Goal: Transaction & Acquisition: Purchase product/service

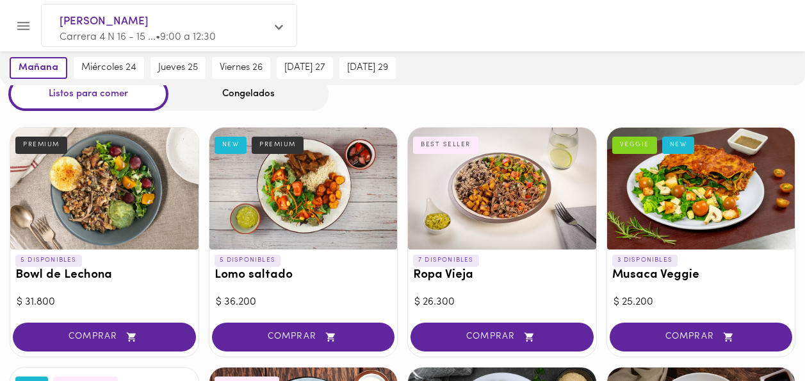
scroll to position [50, 0]
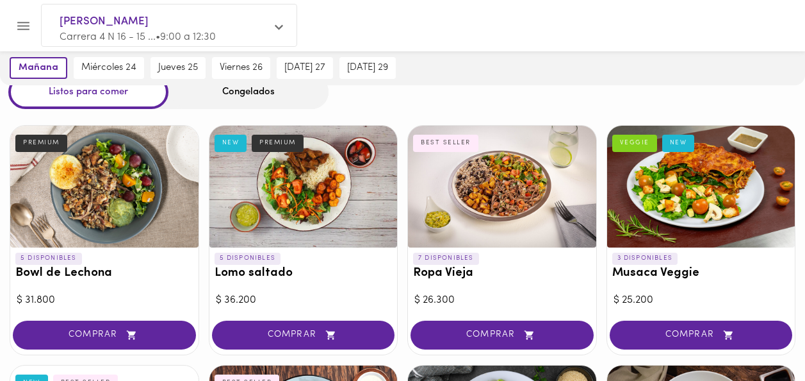
click at [272, 104] on div "Congelados" at bounding box center [248, 92] width 160 height 34
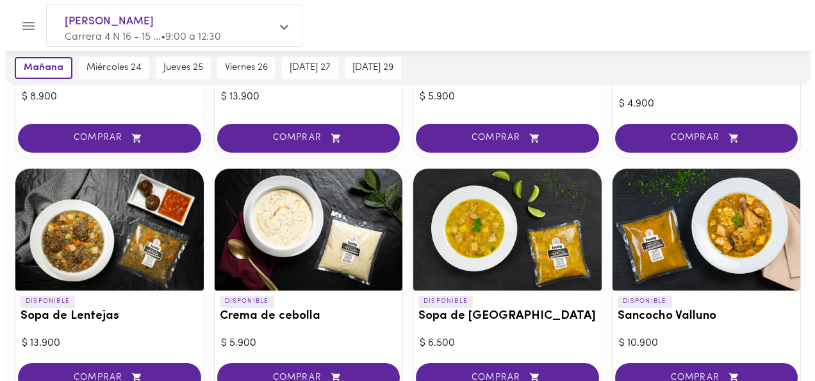
scroll to position [312, 0]
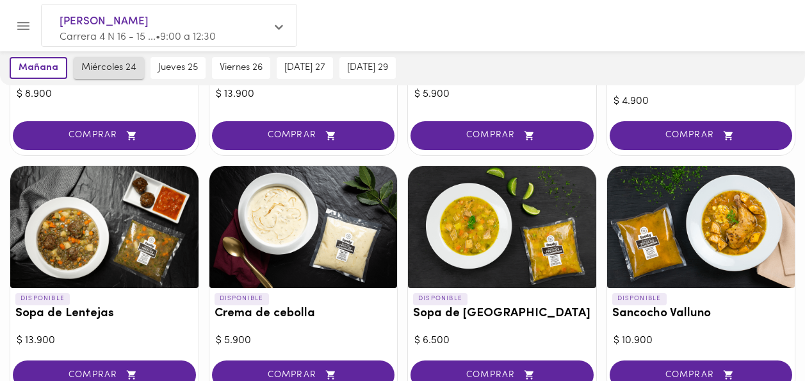
click at [104, 65] on span "miércoles 24" at bounding box center [108, 68] width 55 height 12
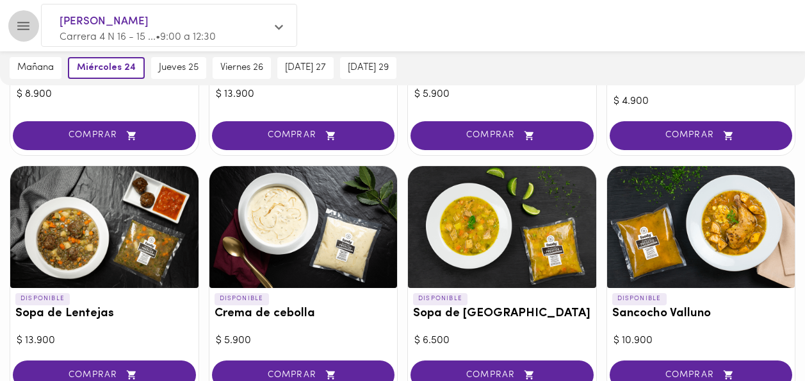
click at [28, 27] on icon "Menu" at bounding box center [23, 26] width 16 height 16
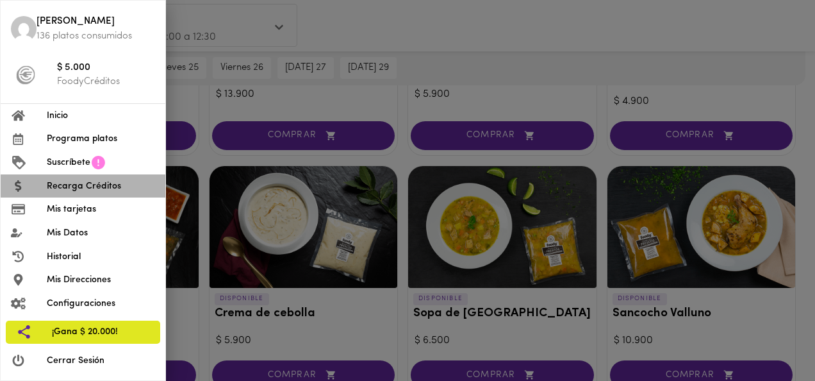
click at [73, 184] on span "Recarga Créditos" at bounding box center [101, 185] width 108 height 13
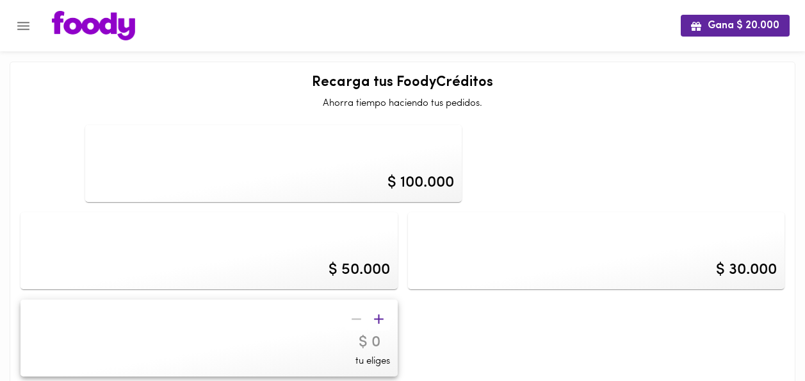
click at [417, 179] on div "$ 100.000" at bounding box center [421, 183] width 67 height 22
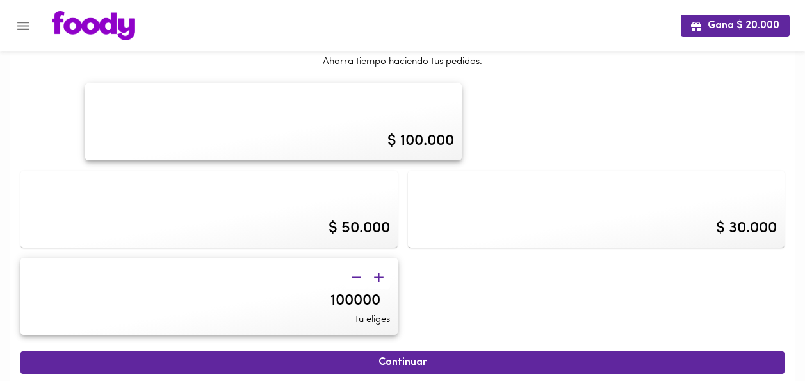
scroll to position [64, 0]
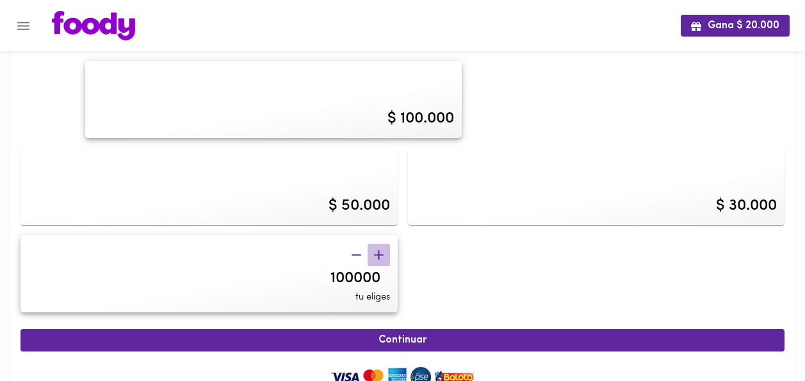
click at [381, 251] on icon "button" at bounding box center [379, 255] width 16 height 16
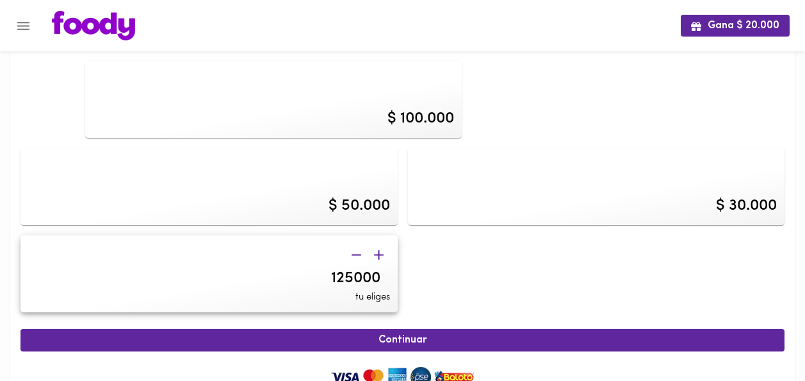
click at [381, 251] on icon "button" at bounding box center [379, 255] width 16 height 16
click at [379, 252] on icon "button" at bounding box center [379, 255] width 10 height 10
click at [378, 256] on icon "button" at bounding box center [379, 255] width 10 height 10
type input "140000"
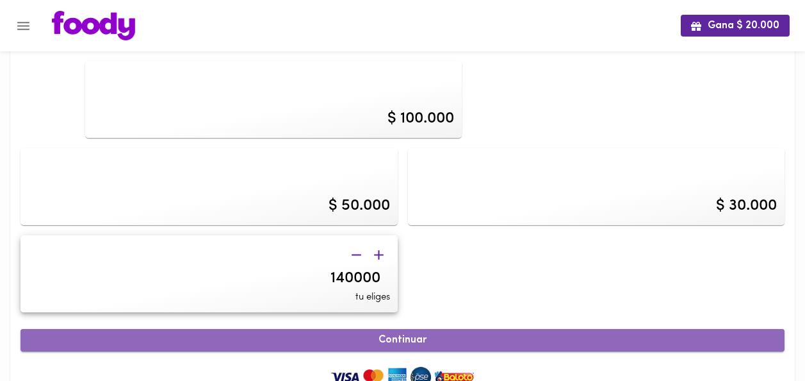
click at [413, 338] on span "Continuar" at bounding box center [403, 340] width 736 height 12
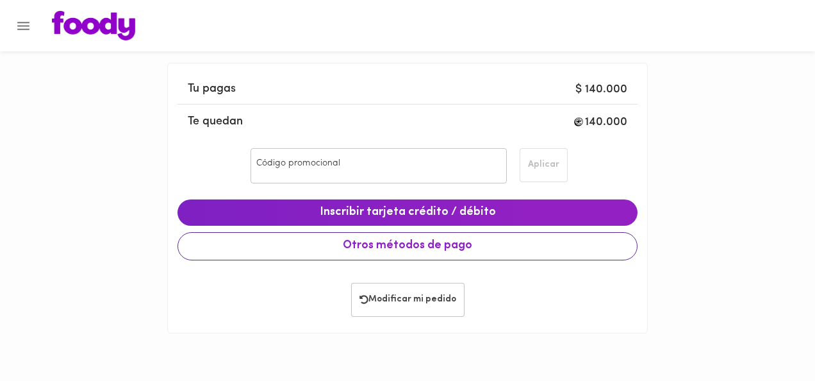
click at [407, 315] on div "Tu pagas $ 140.000 Te quedan 140.000 Código promocional Código promocional Apli…" at bounding box center [407, 198] width 480 height 270
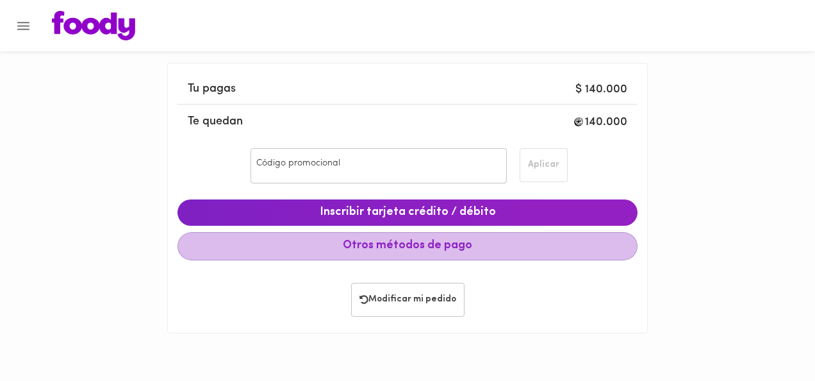
click at [231, 257] on button "Otros métodos de pago" at bounding box center [407, 246] width 460 height 28
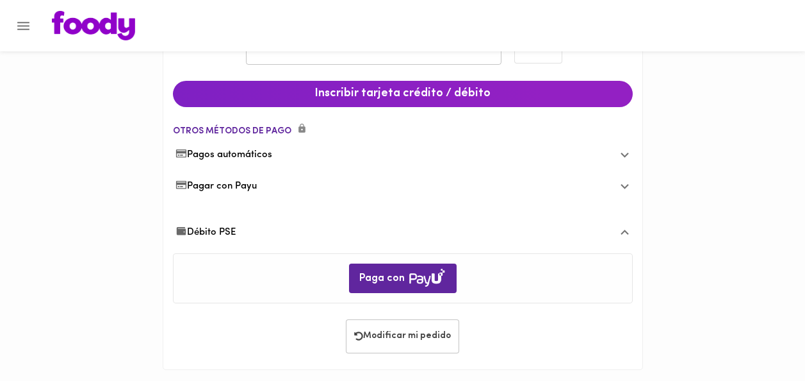
scroll to position [125, 0]
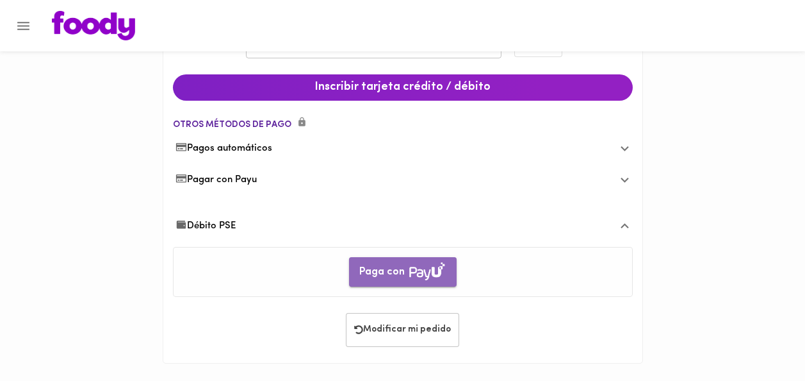
click at [414, 271] on img "button" at bounding box center [427, 271] width 38 height 20
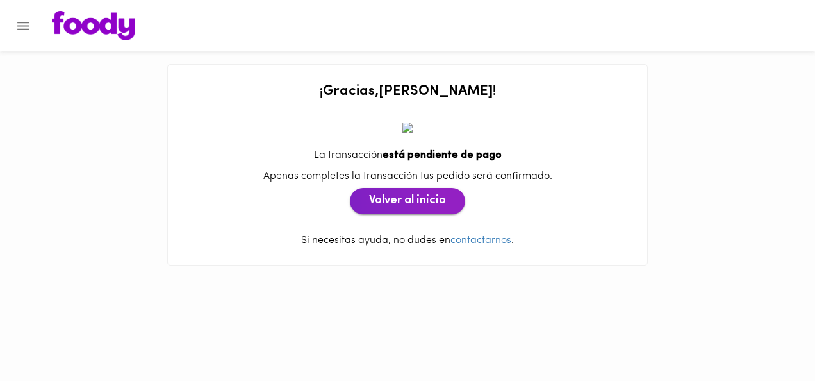
click at [420, 197] on span "Volver al inicio" at bounding box center [407, 201] width 77 height 14
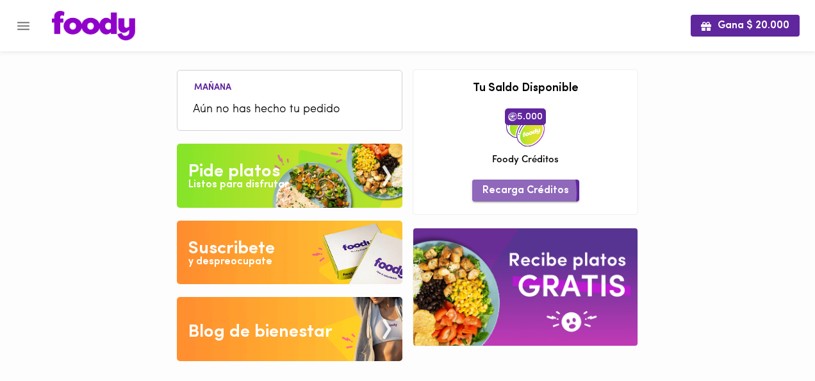
click at [505, 192] on span "Recarga Créditos" at bounding box center [525, 190] width 86 height 12
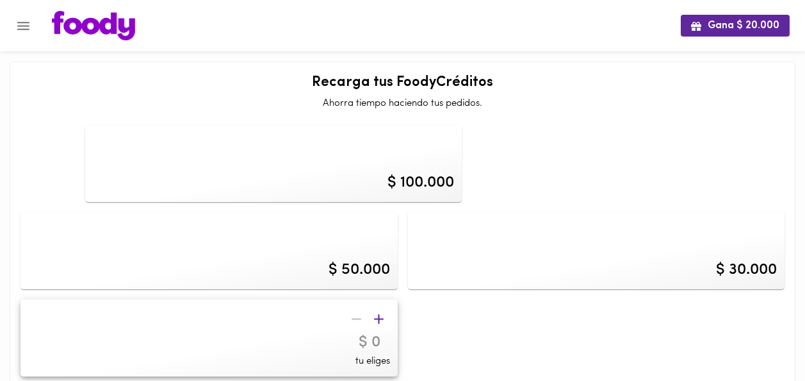
click at [414, 176] on div "$ 100.000" at bounding box center [421, 183] width 67 height 22
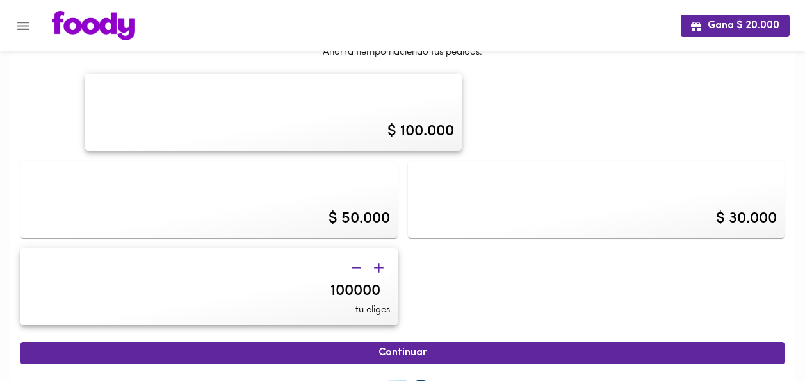
scroll to position [64, 0]
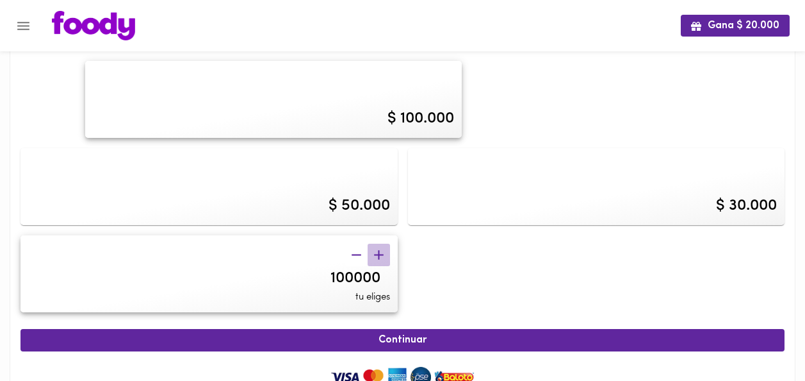
click at [380, 254] on icon "button" at bounding box center [379, 255] width 10 height 10
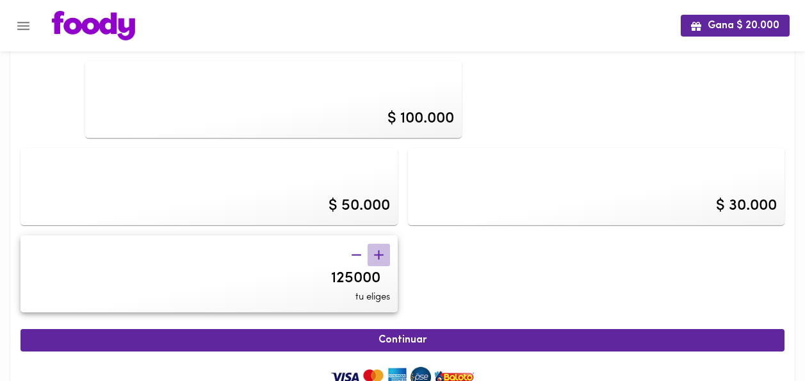
click at [380, 254] on icon "button" at bounding box center [379, 255] width 10 height 10
type input "130000"
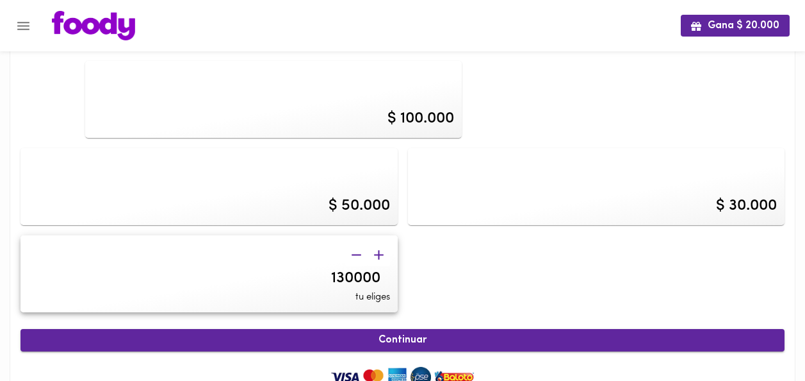
click at [370, 331] on button "Continuar" at bounding box center [402, 340] width 764 height 22
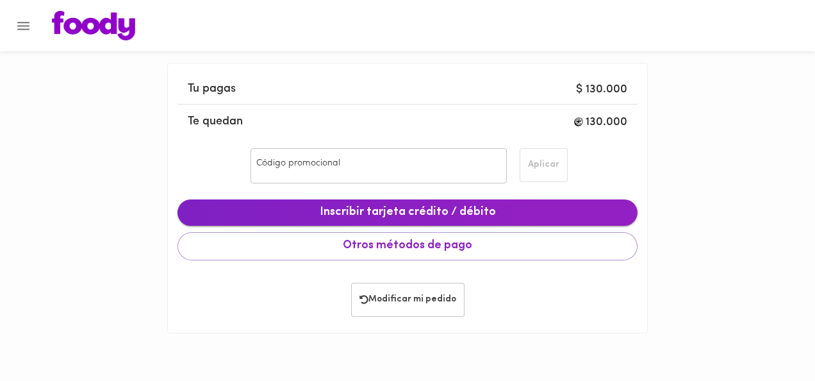
click at [587, 210] on span "Inscribir tarjeta crédito / débito" at bounding box center [407, 213] width 439 height 14
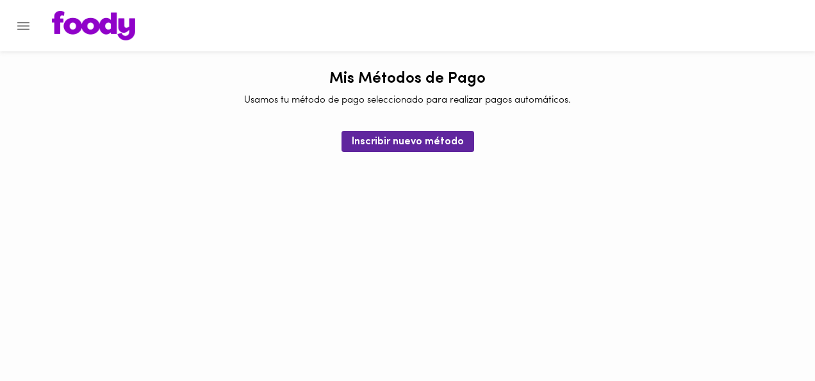
click at [17, 27] on icon "Menu" at bounding box center [23, 26] width 16 height 16
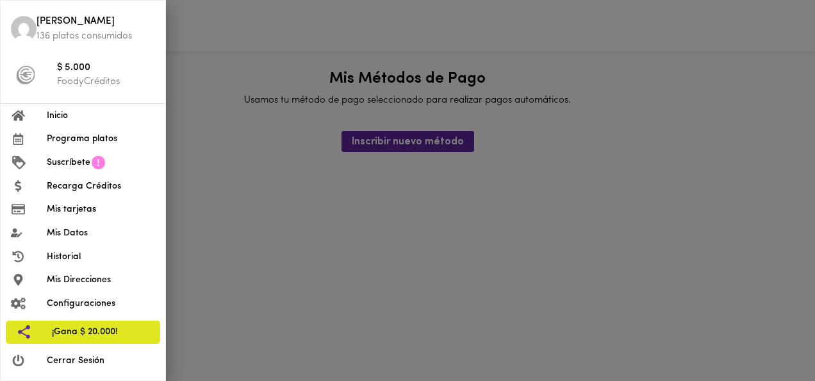
click at [93, 83] on p "FoodyCréditos" at bounding box center [106, 81] width 98 height 13
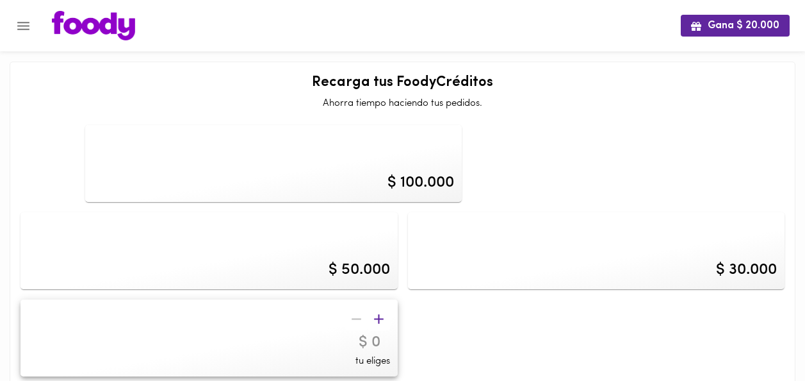
click at [432, 189] on div "$ 100.000" at bounding box center [421, 183] width 67 height 22
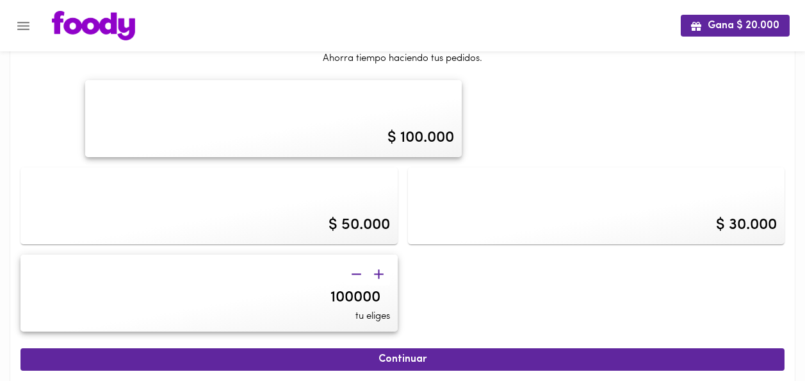
scroll to position [64, 0]
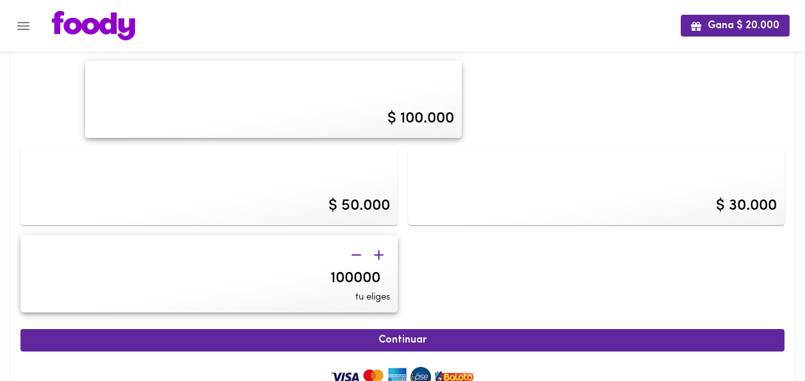
click at [379, 256] on icon "button" at bounding box center [379, 255] width 10 height 10
click at [381, 261] on icon "button" at bounding box center [379, 255] width 16 height 16
click at [380, 265] on button "button" at bounding box center [379, 254] width 22 height 22
click at [379, 255] on icon "button" at bounding box center [379, 255] width 10 height 10
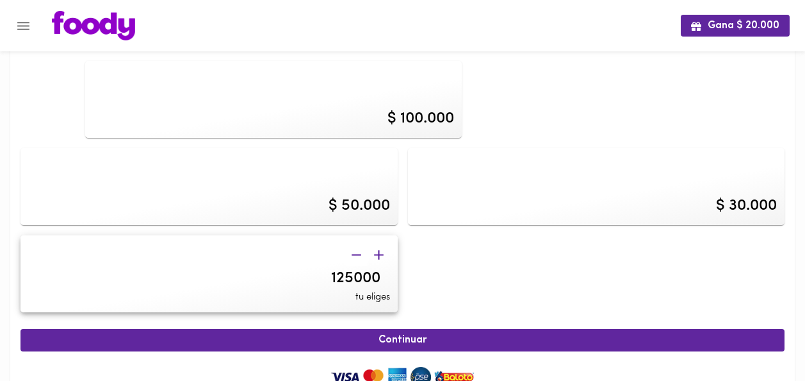
click at [374, 264] on button "button" at bounding box center [379, 254] width 22 height 22
click at [379, 254] on icon "button" at bounding box center [379, 255] width 10 height 10
click at [382, 258] on icon "button" at bounding box center [379, 255] width 16 height 16
click at [374, 253] on icon "button" at bounding box center [379, 255] width 16 height 16
click at [378, 254] on icon "button" at bounding box center [379, 255] width 10 height 10
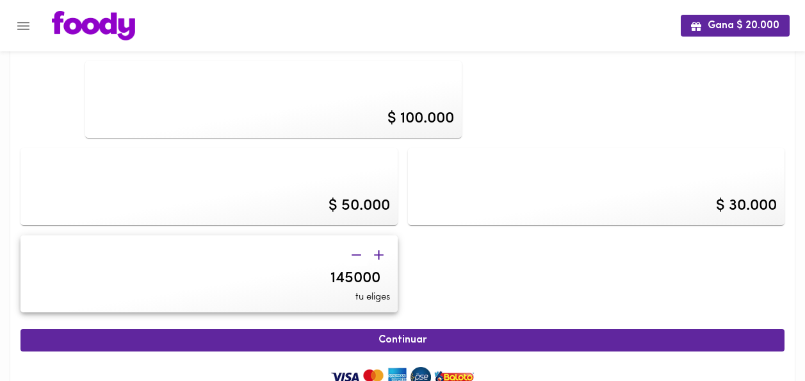
type input "150000"
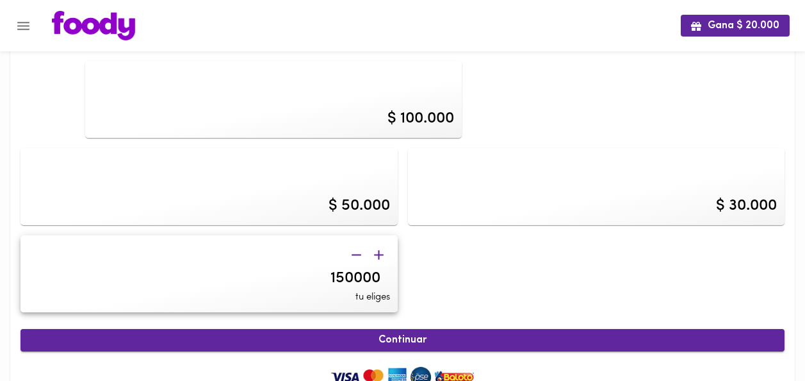
click at [439, 342] on span "Continuar" at bounding box center [403, 340] width 736 height 12
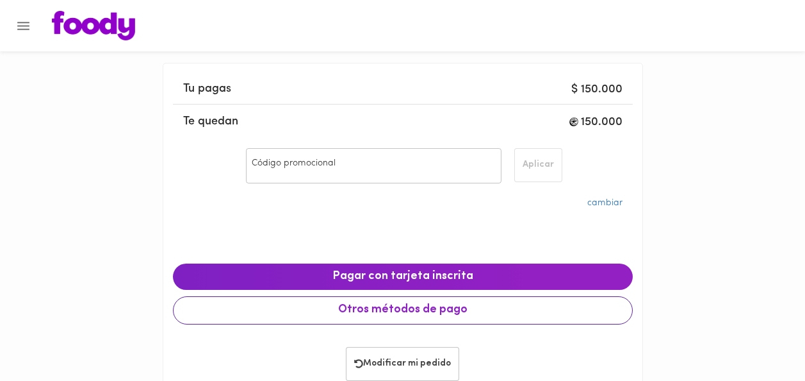
click at [429, 309] on span "Otros métodos de pago" at bounding box center [403, 310] width 438 height 14
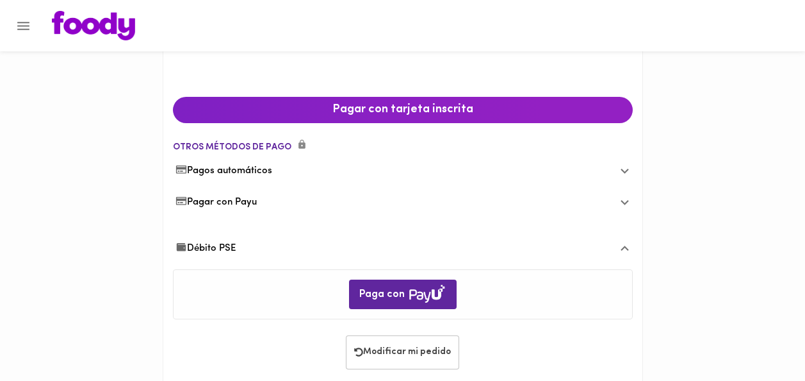
scroll to position [125, 0]
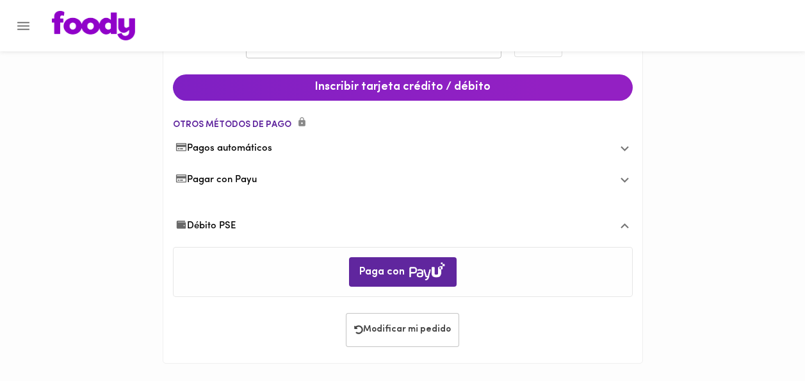
click at [219, 229] on span "Débito PSE" at bounding box center [206, 225] width 61 height 13
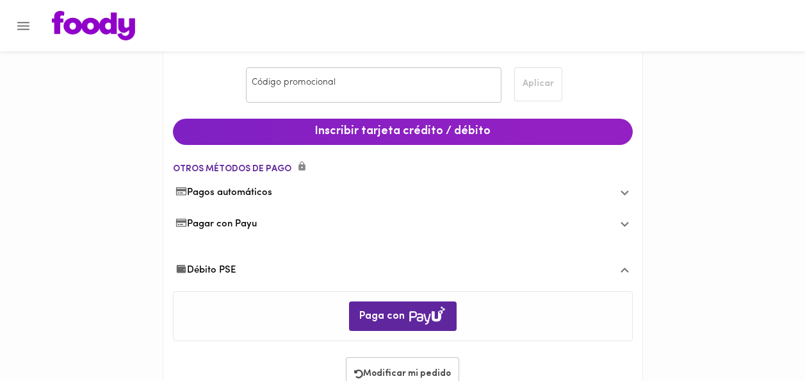
scroll to position [56, 0]
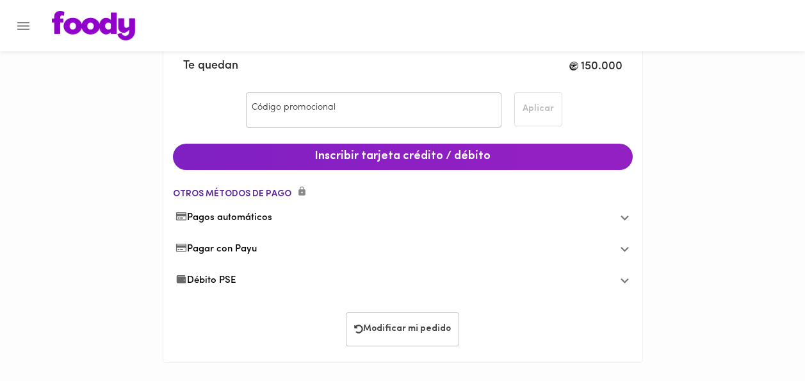
click at [644, 309] on div "Tu pagas $ 150.000 Te quedan 150.000 Código promocional Código promocional Apli…" at bounding box center [402, 163] width 805 height 438
click at [625, 284] on icon at bounding box center [625, 280] width 16 height 16
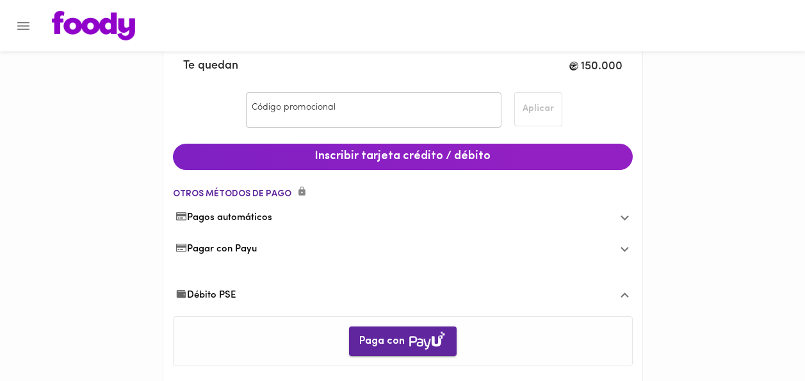
click at [427, 346] on img "button" at bounding box center [427, 340] width 38 height 20
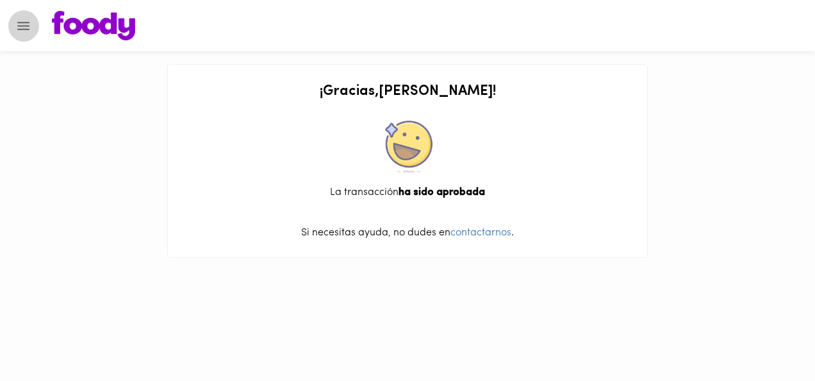
click at [20, 36] on button "Menu" at bounding box center [23, 25] width 31 height 31
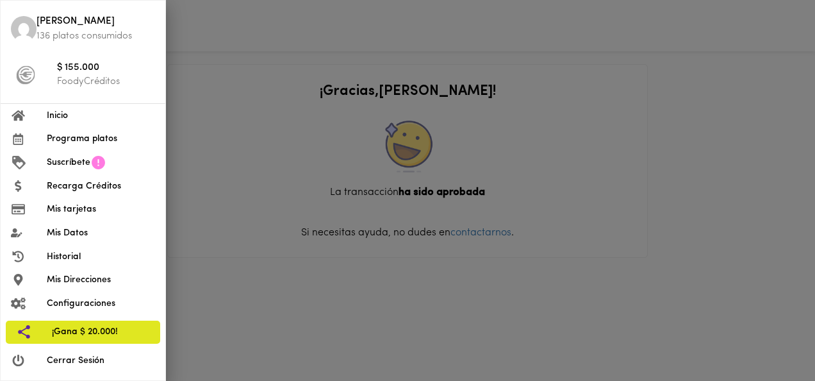
click at [57, 117] on span "Inicio" at bounding box center [101, 115] width 108 height 13
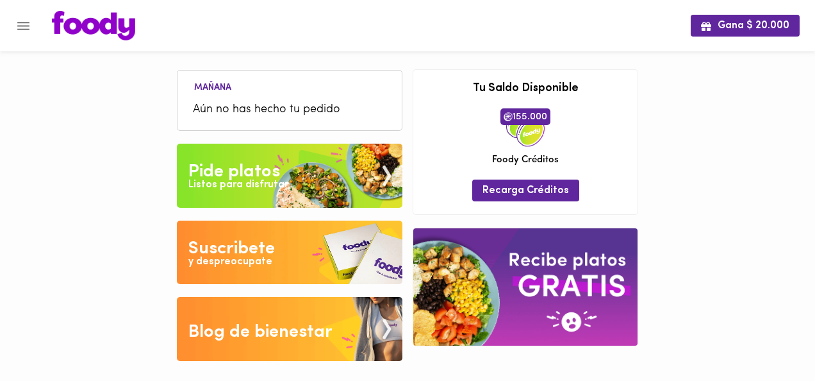
click at [341, 179] on img at bounding box center [289, 175] width 225 height 64
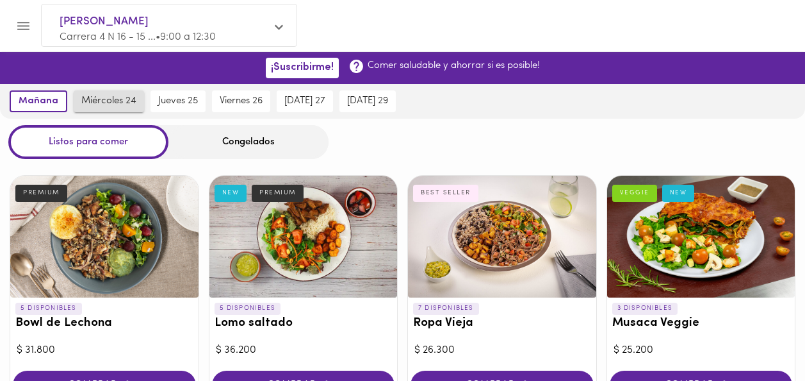
click at [122, 98] on span "miércoles 24" at bounding box center [108, 101] width 55 height 12
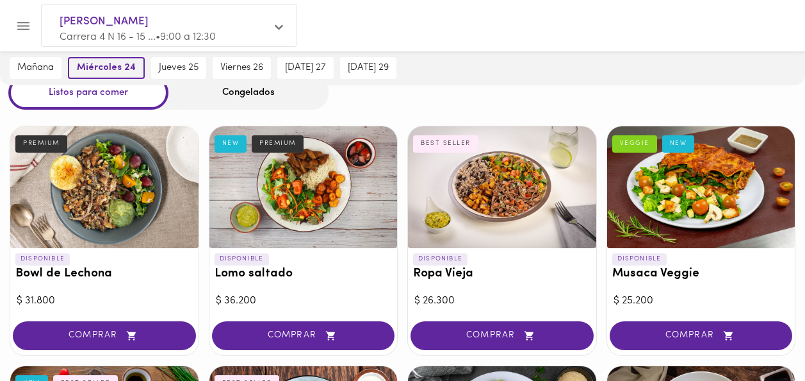
scroll to position [51, 0]
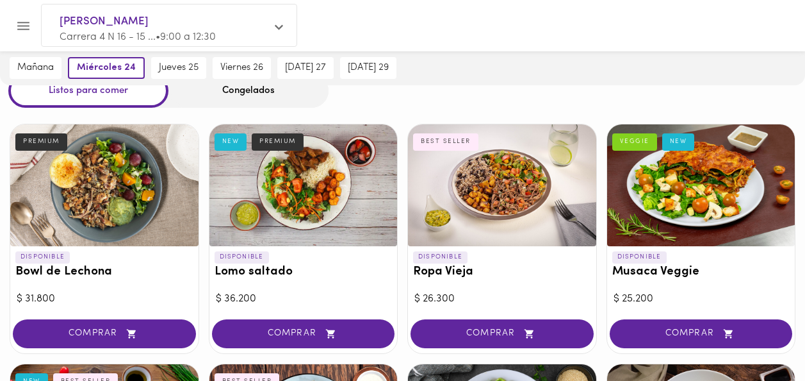
click at [238, 95] on div "Congelados" at bounding box center [248, 91] width 160 height 34
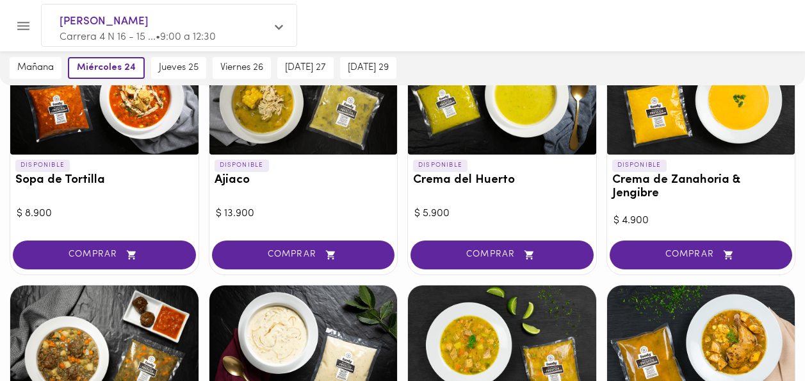
scroll to position [194, 0]
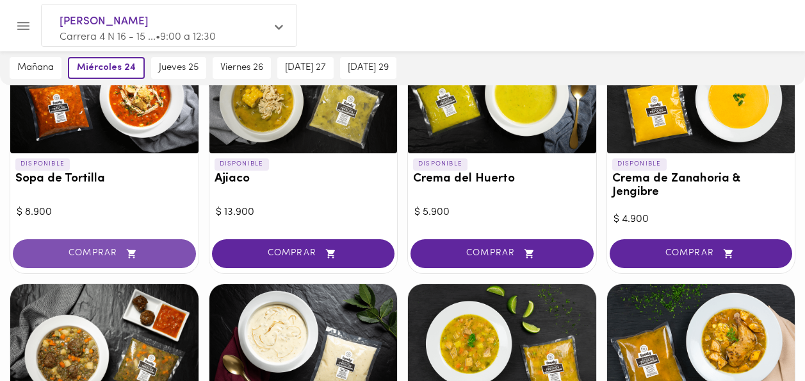
click at [58, 248] on button "COMPRAR" at bounding box center [104, 253] width 183 height 29
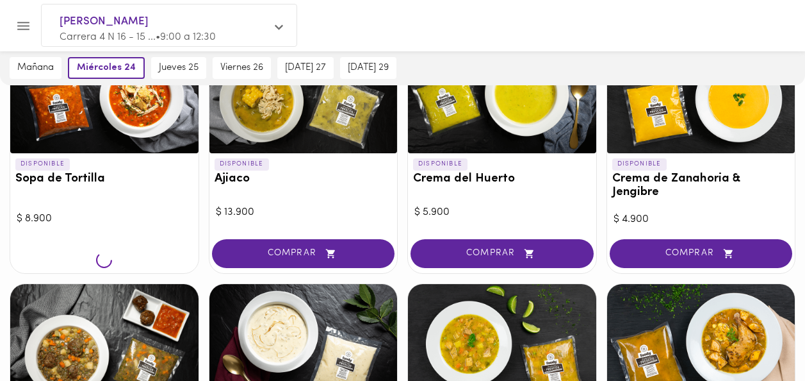
scroll to position [195, 0]
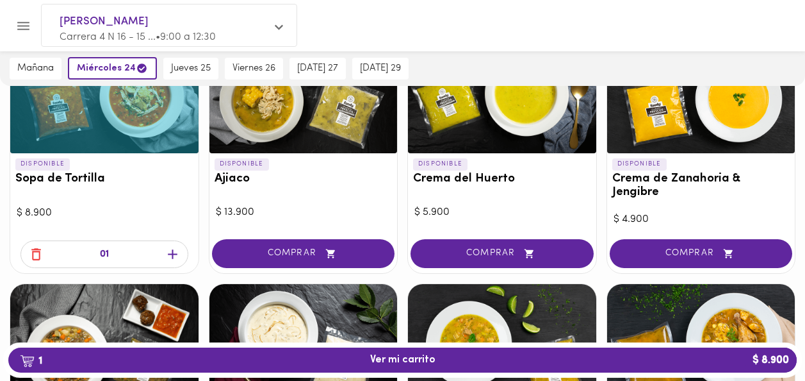
click at [169, 246] on icon "button" at bounding box center [173, 254] width 16 height 16
click at [171, 250] on icon "button" at bounding box center [173, 255] width 10 height 10
click at [172, 250] on icon "button" at bounding box center [173, 255] width 10 height 10
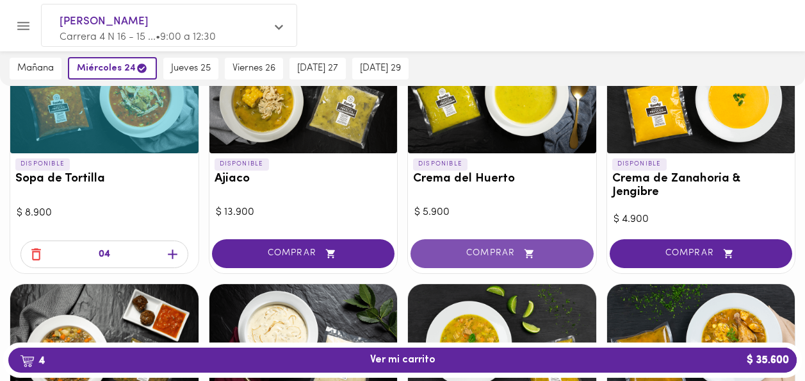
click at [561, 247] on button "COMPRAR" at bounding box center [502, 253] width 183 height 29
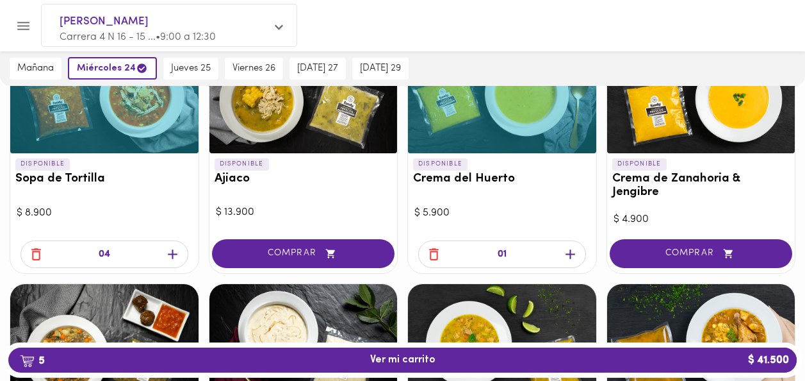
click at [570, 250] on icon "button" at bounding box center [571, 255] width 10 height 10
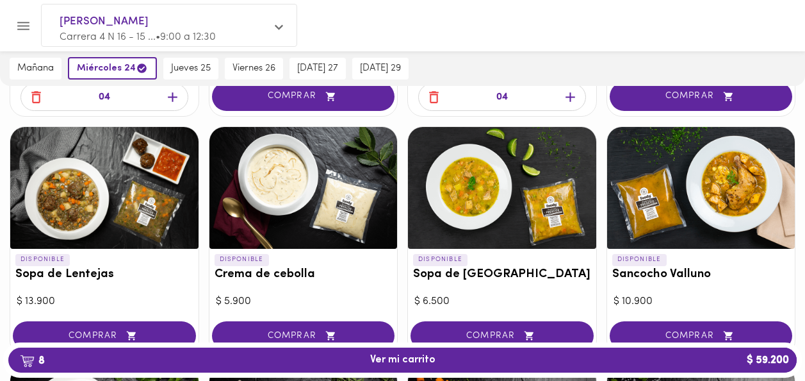
scroll to position [374, 0]
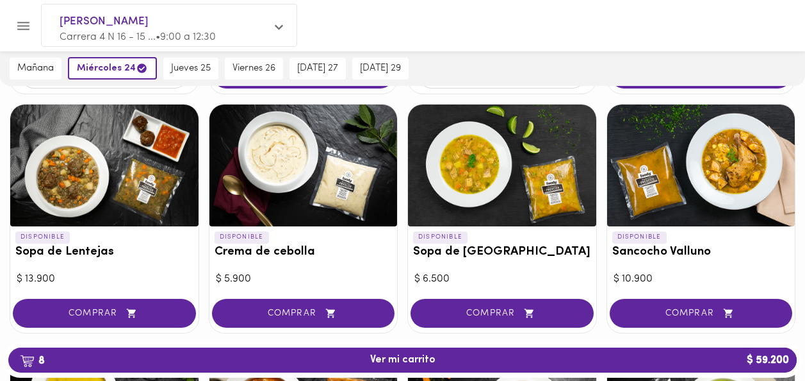
click at [566, 305] on button "COMPRAR" at bounding box center [502, 313] width 183 height 29
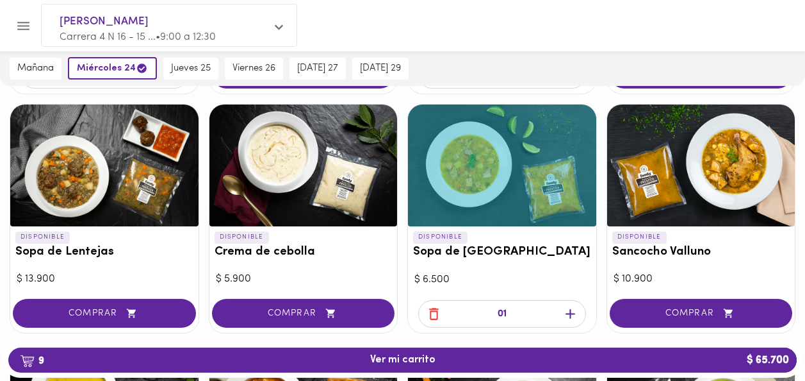
click at [570, 309] on icon "button" at bounding box center [571, 314] width 10 height 10
click at [571, 309] on icon "button" at bounding box center [571, 314] width 10 height 10
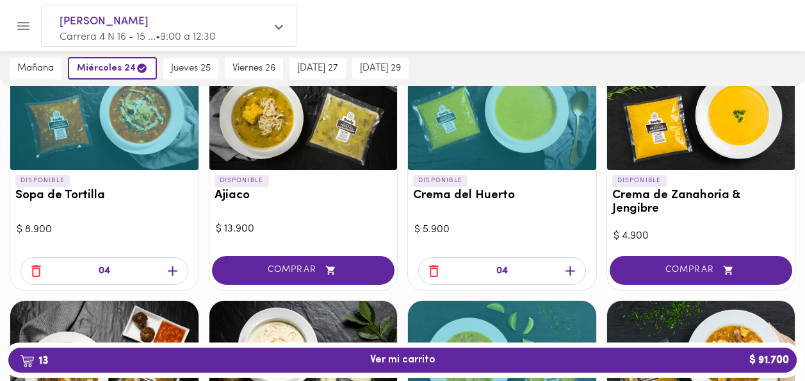
scroll to position [199, 0]
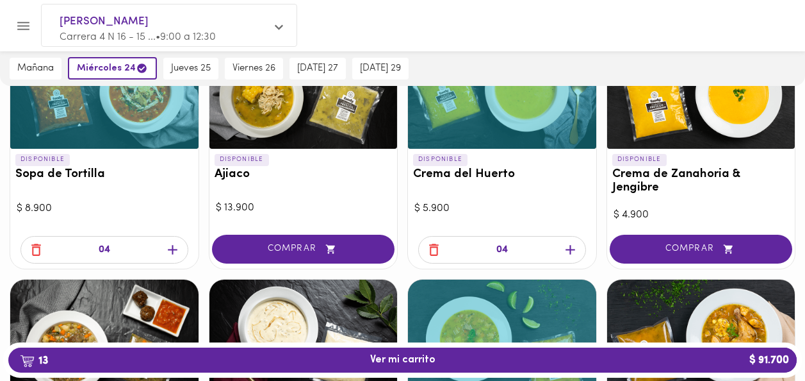
click at [170, 245] on icon "button" at bounding box center [173, 250] width 10 height 10
click at [568, 241] on icon "button" at bounding box center [570, 249] width 16 height 16
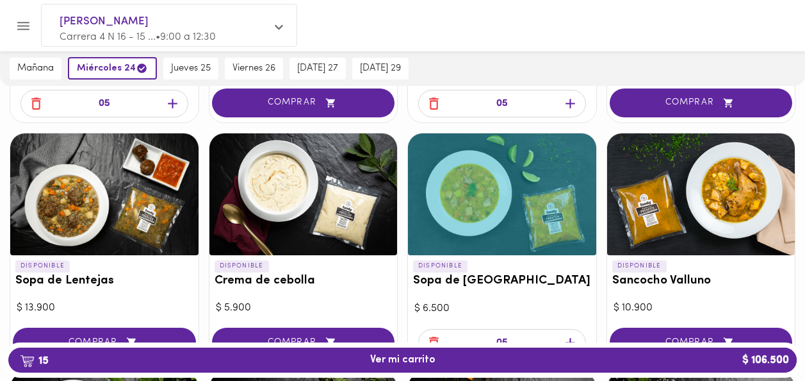
scroll to position [345, 0]
click at [570, 338] on icon "button" at bounding box center [571, 343] width 10 height 10
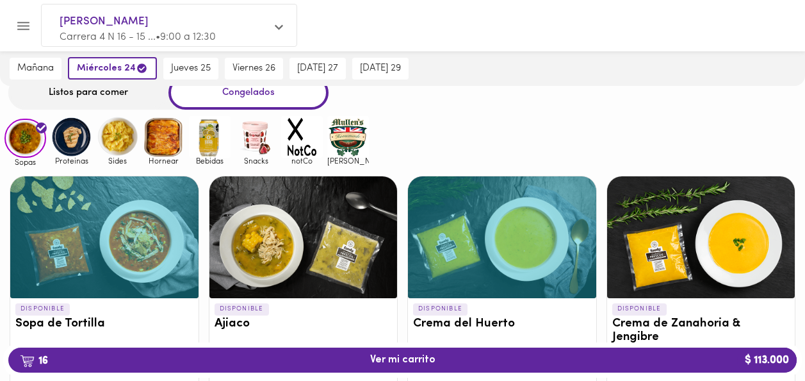
scroll to position [50, 0]
click at [71, 131] on img at bounding box center [72, 137] width 42 height 42
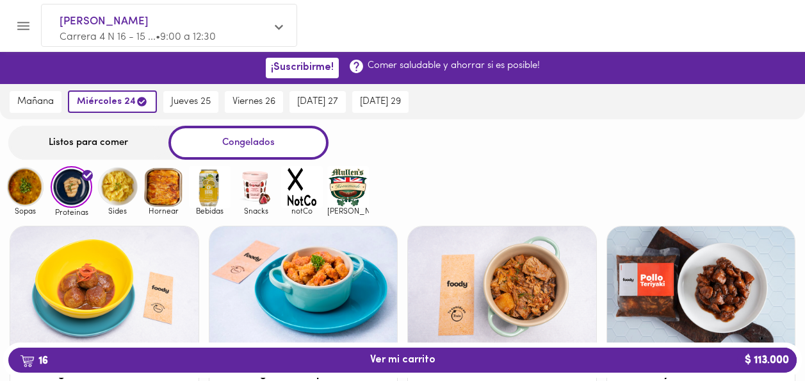
click at [112, 183] on img at bounding box center [118, 187] width 42 height 42
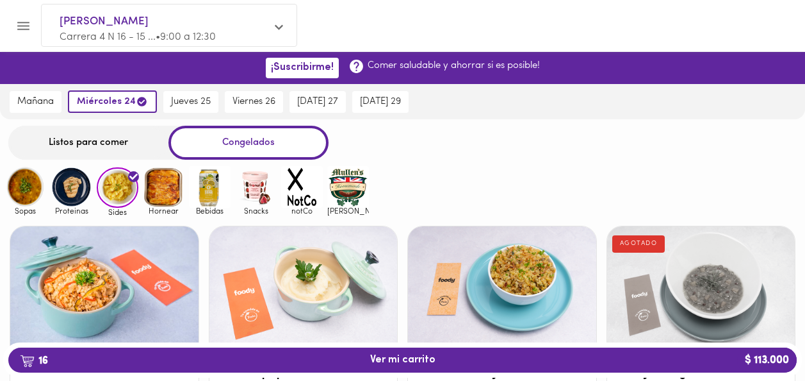
click at [167, 193] on img at bounding box center [164, 187] width 42 height 42
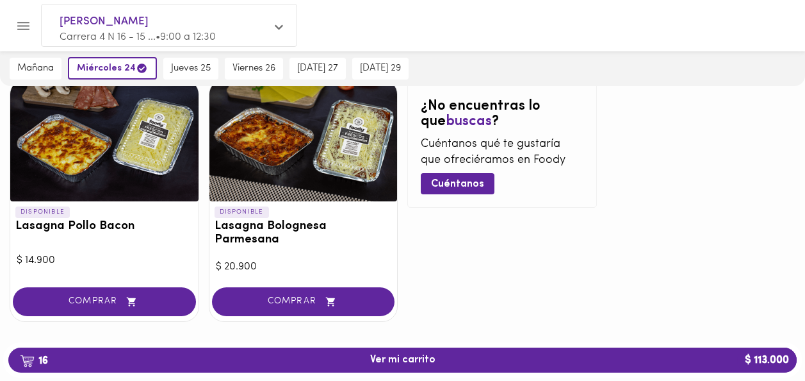
scroll to position [160, 0]
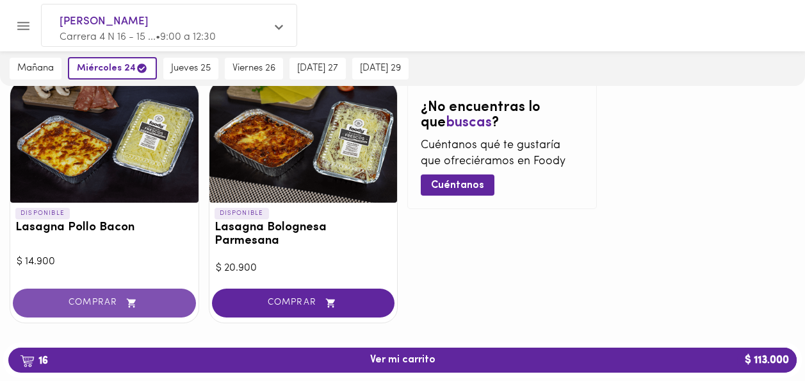
click at [140, 297] on button "COMPRAR" at bounding box center [104, 302] width 183 height 29
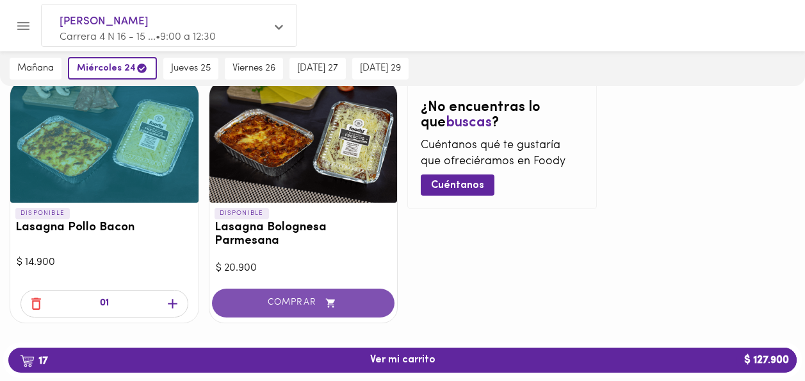
click at [309, 302] on button "COMPRAR" at bounding box center [303, 302] width 183 height 29
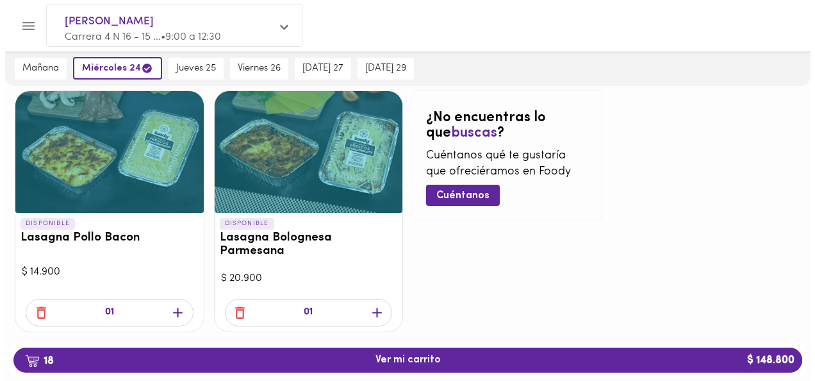
scroll to position [149, 0]
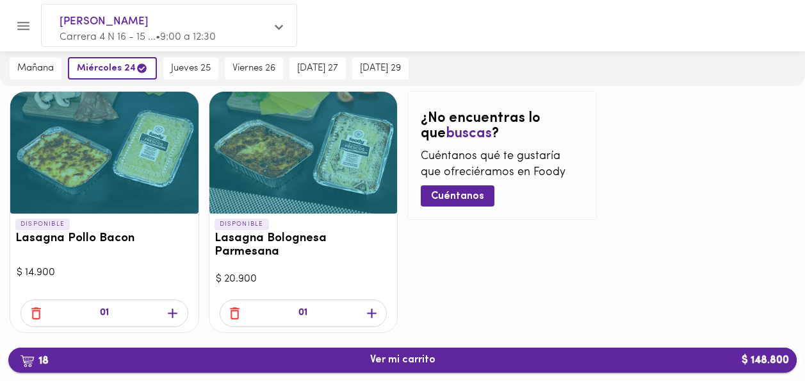
click at [705, 363] on span "18 Ver mi carrito $ 148.800" at bounding box center [403, 360] width 768 height 12
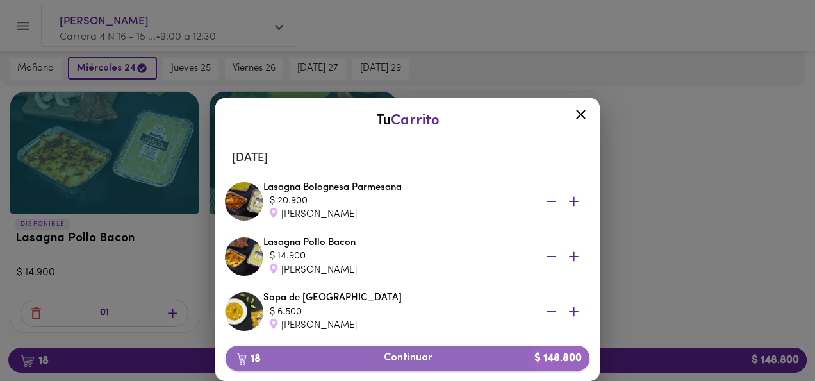
click at [468, 368] on button "18 Continuar $ 148.800" at bounding box center [407, 357] width 364 height 25
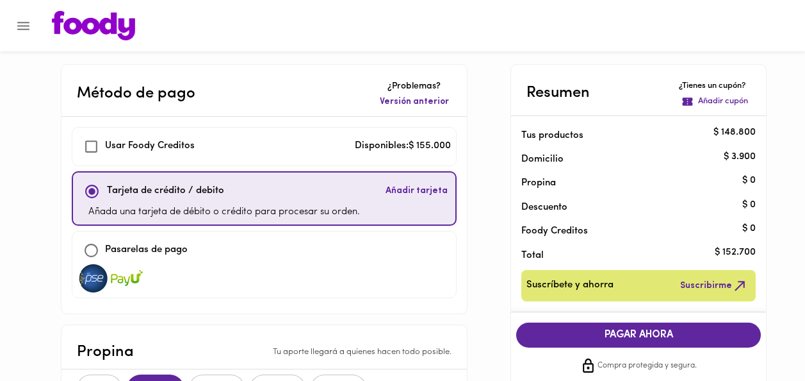
checkbox input "true"
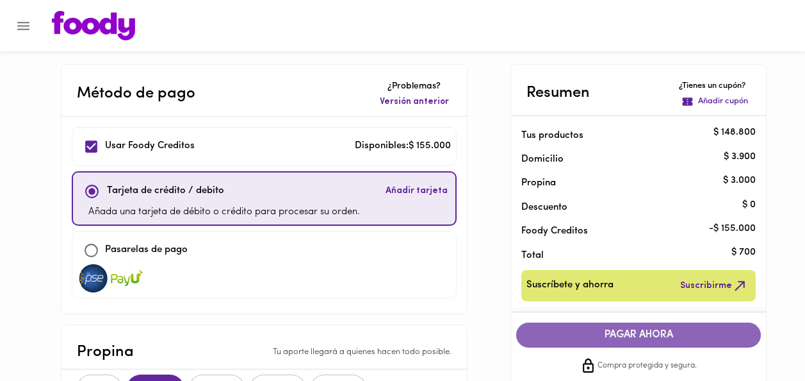
click at [686, 335] on span "PAGAR AHORA" at bounding box center [638, 335] width 219 height 12
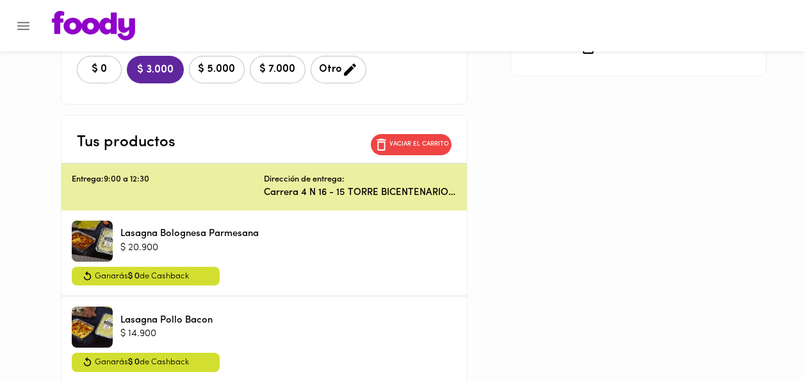
scroll to position [320, 0]
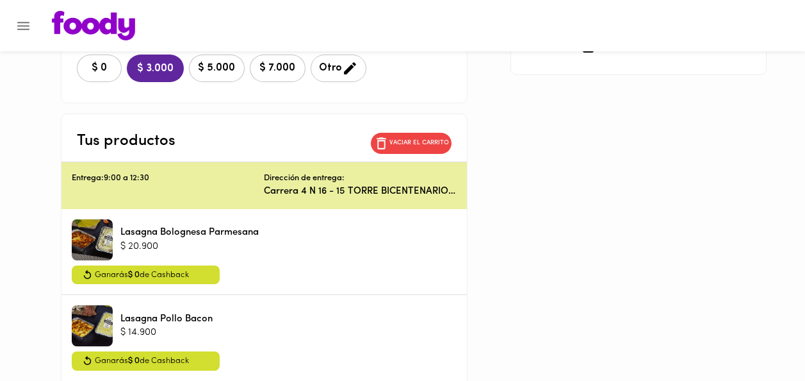
click at [343, 68] on icon "button" at bounding box center [350, 68] width 16 height 16
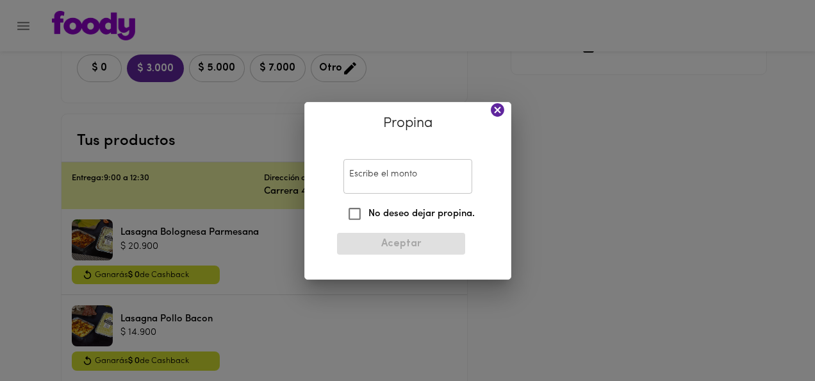
click at [426, 179] on input "Escribe el monto" at bounding box center [407, 176] width 129 height 35
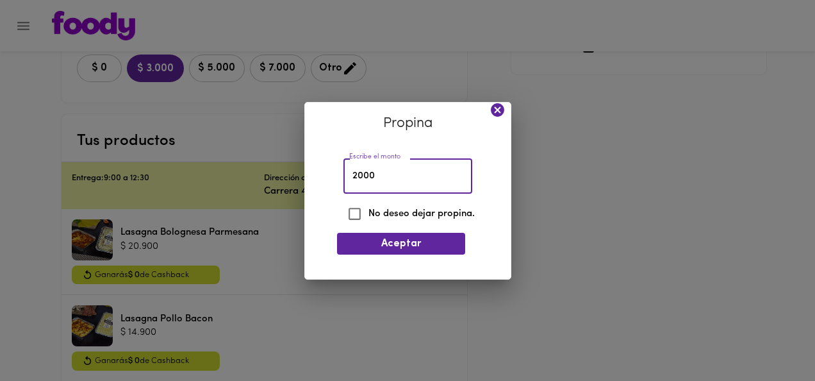
type input "2000"
click at [399, 238] on span "Aceptar" at bounding box center [401, 244] width 108 height 12
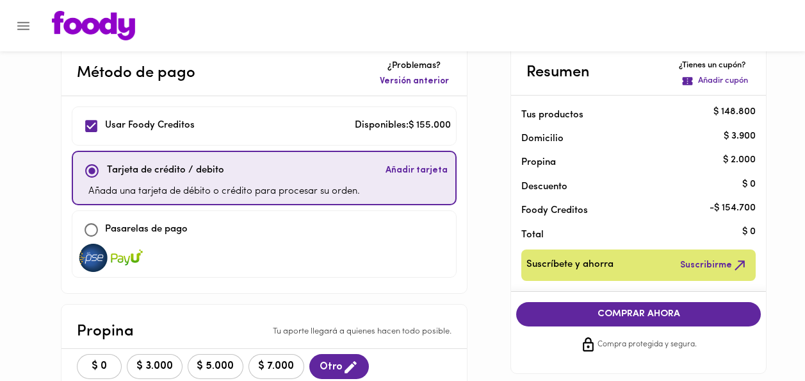
scroll to position [20, 0]
click at [691, 317] on span "COMPRAR AHORA" at bounding box center [638, 314] width 219 height 12
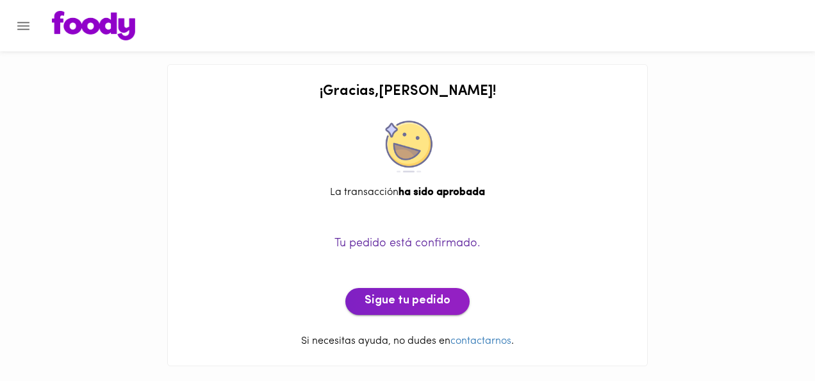
click at [411, 298] on span "Sigue tu pedido" at bounding box center [407, 301] width 86 height 14
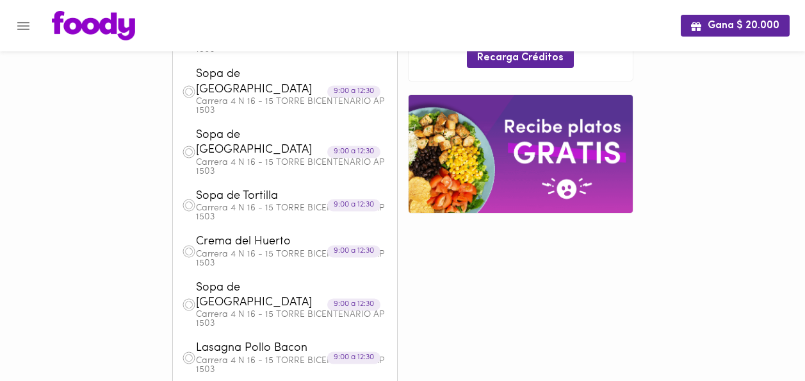
scroll to position [603, 0]
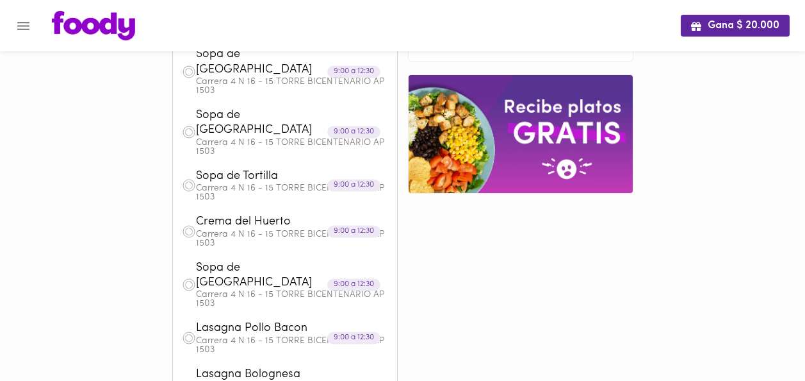
click at [552, 77] on img at bounding box center [521, 133] width 224 height 117
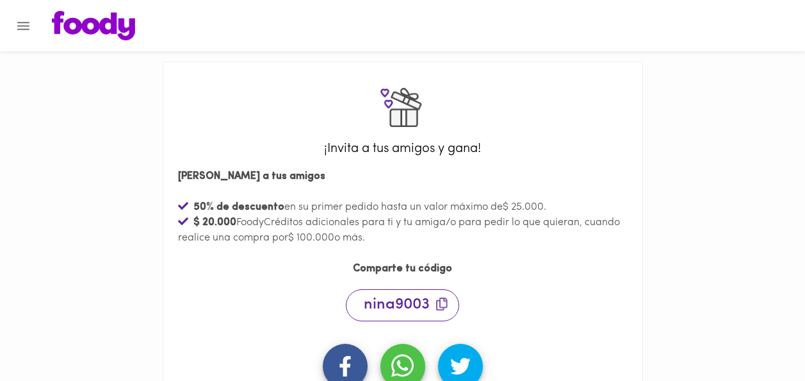
click at [21, 38] on button "Menu" at bounding box center [23, 25] width 31 height 31
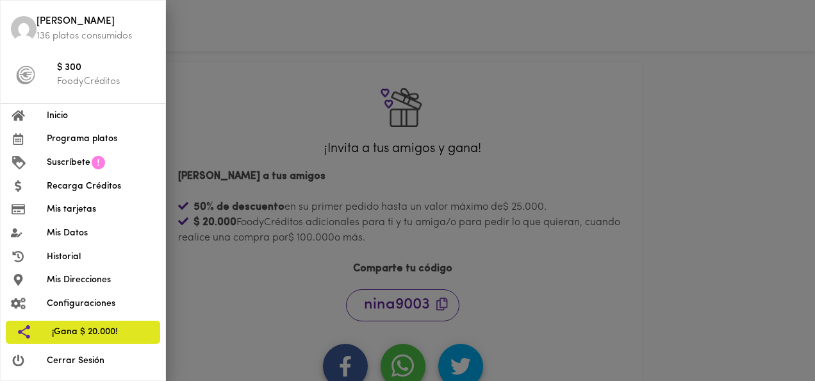
click at [79, 376] on li at bounding box center [83, 376] width 165 height 8
click at [92, 361] on span "Cerrar Sesión" at bounding box center [101, 360] width 108 height 13
